Goal: Task Accomplishment & Management: Use online tool/utility

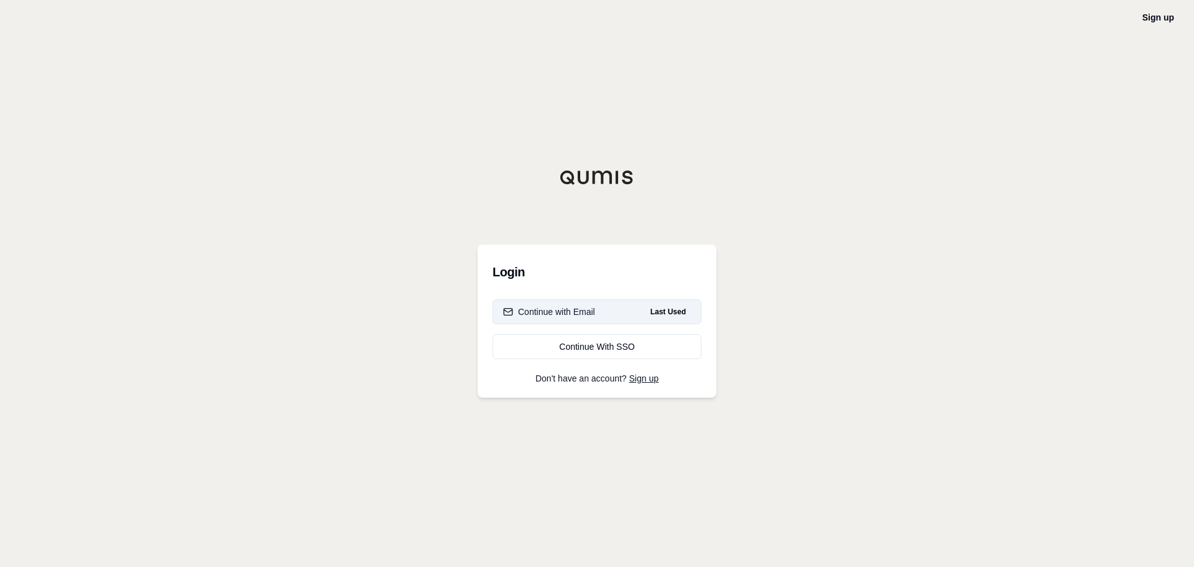
click at [582, 312] on div "Continue with Email" at bounding box center [549, 311] width 92 height 12
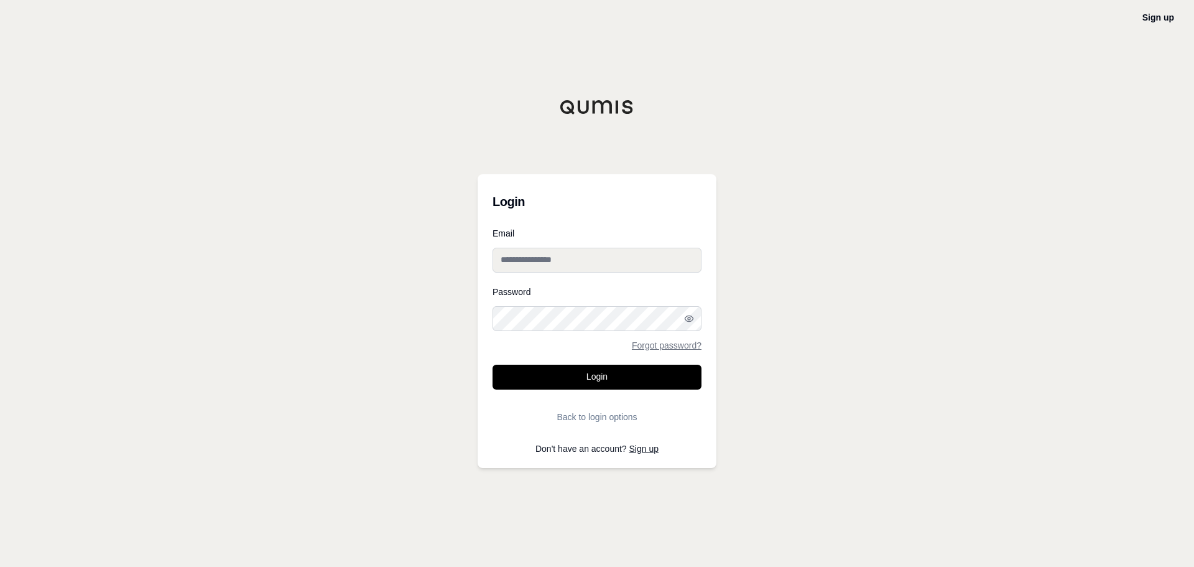
type input "**********"
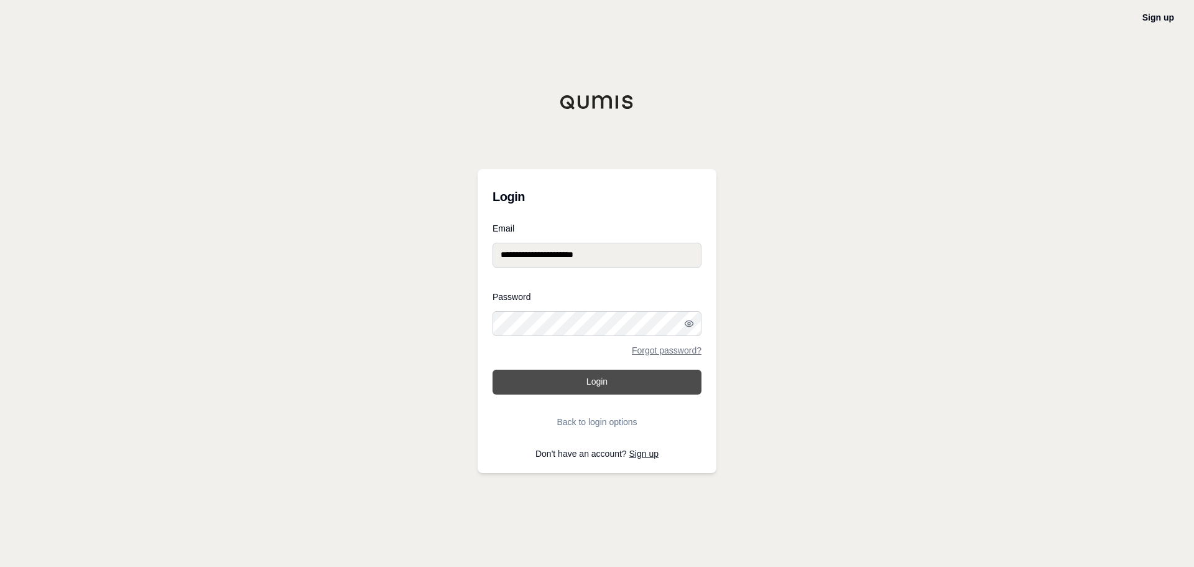
click at [591, 383] on button "Login" at bounding box center [597, 382] width 209 height 25
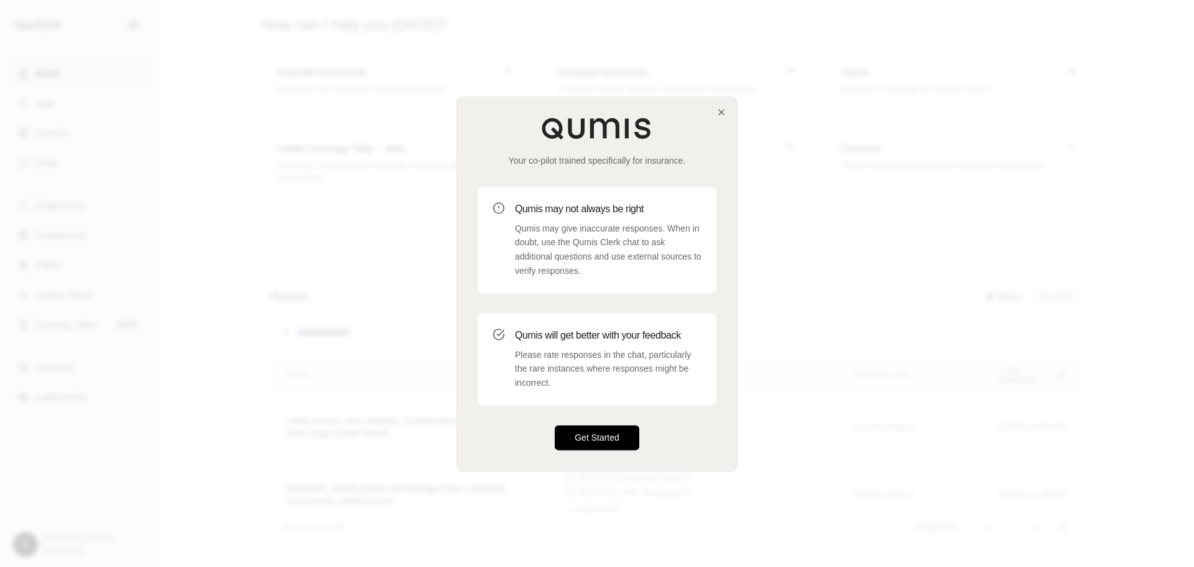
click at [582, 440] on button "Get Started" at bounding box center [597, 437] width 85 height 25
